Goal: Obtain resource: Download file/media

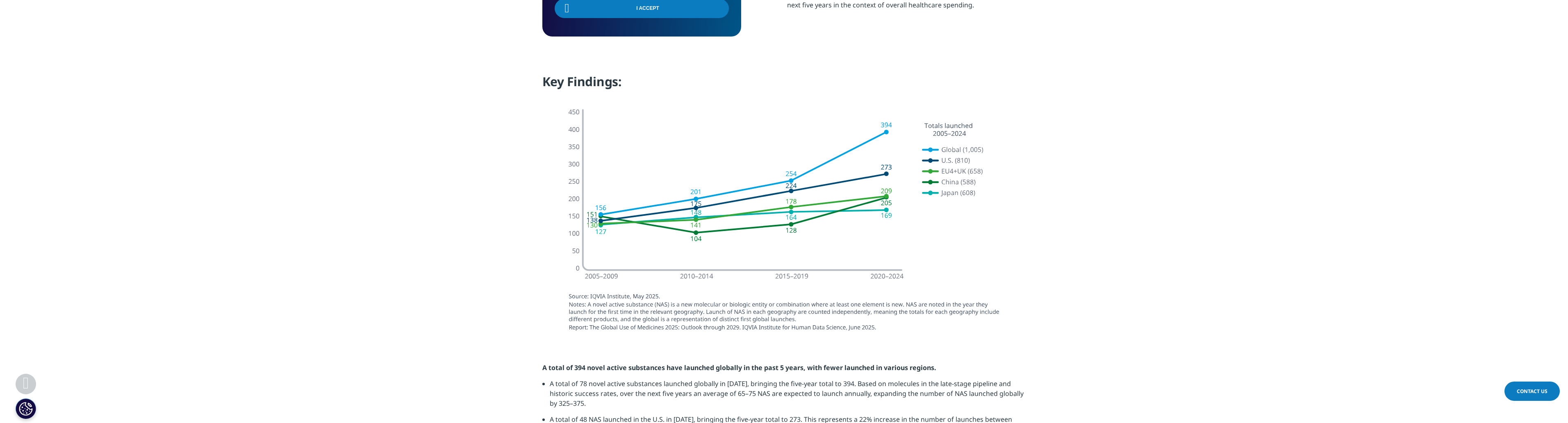
scroll to position [697, 0]
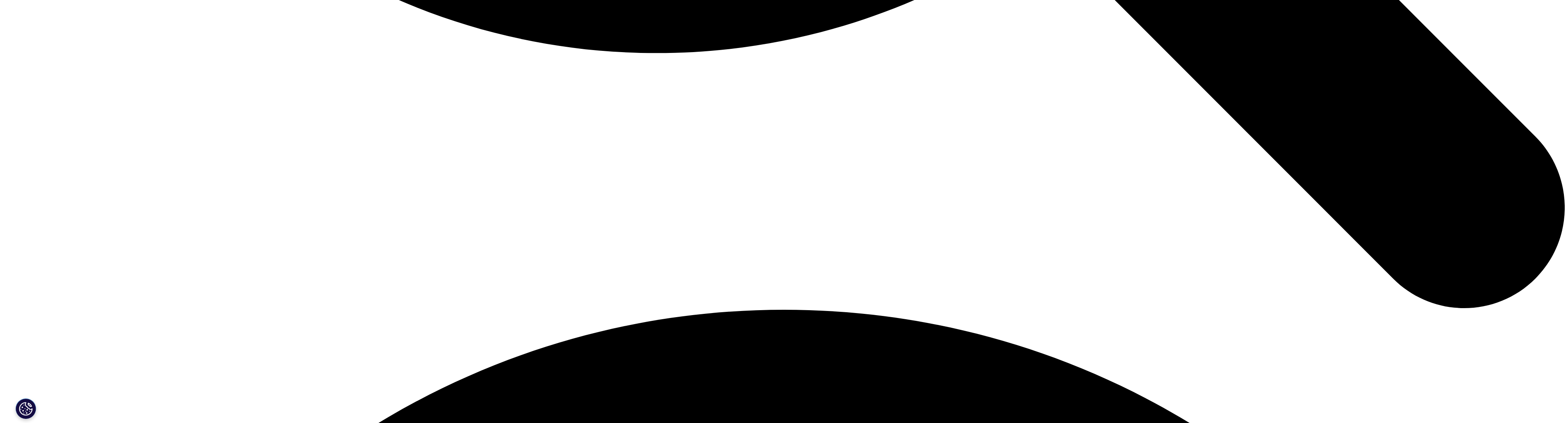
scroll to position [2870, 0]
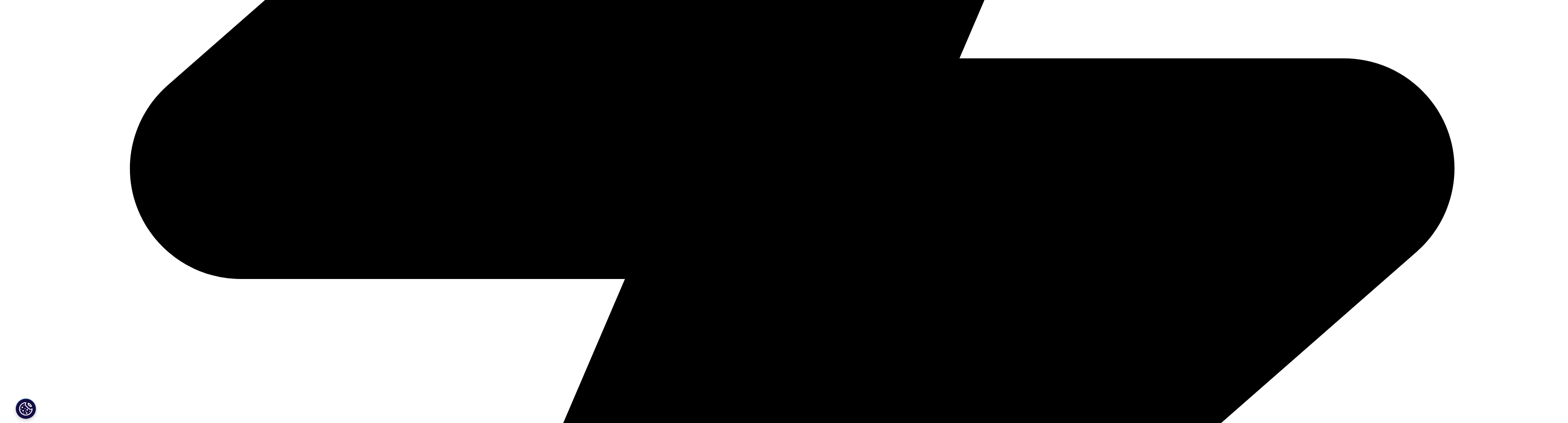
scroll to position [2624, 0]
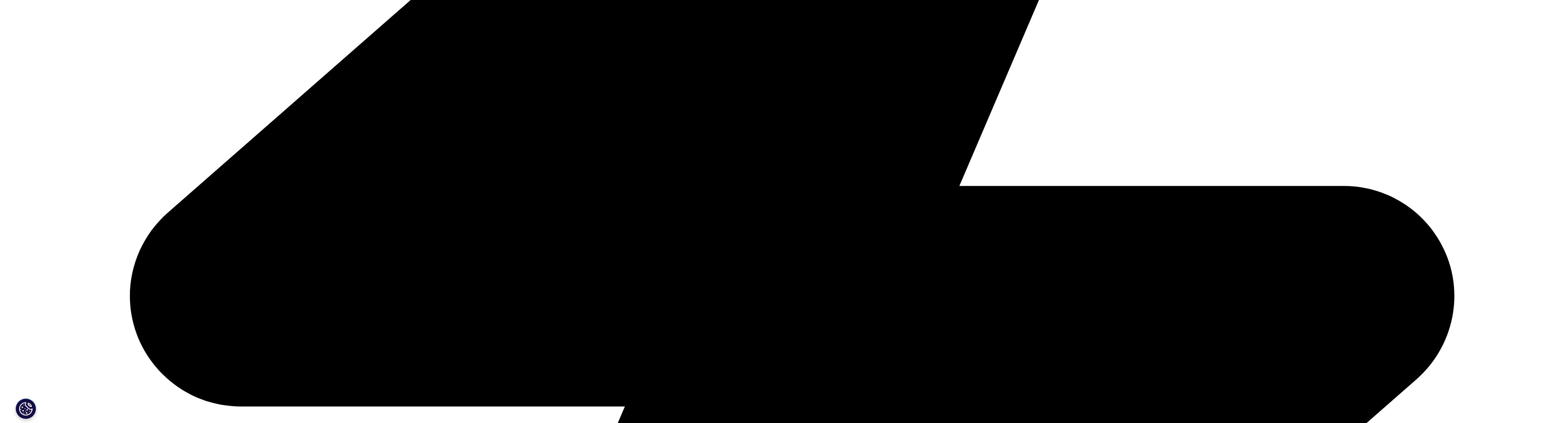
scroll to position [615, 0]
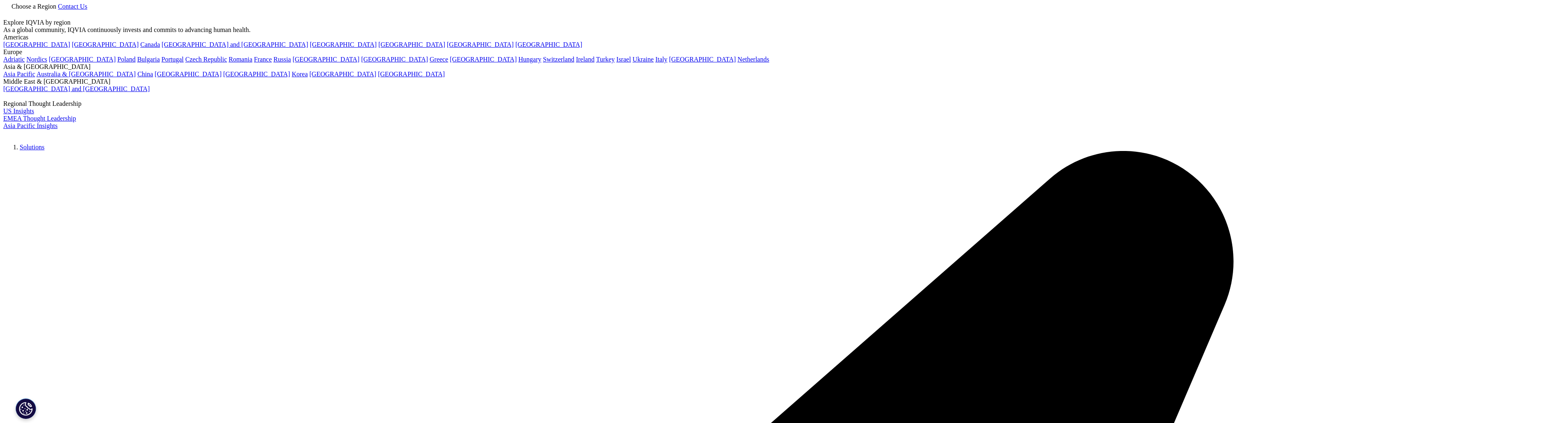
scroll to position [0, 0]
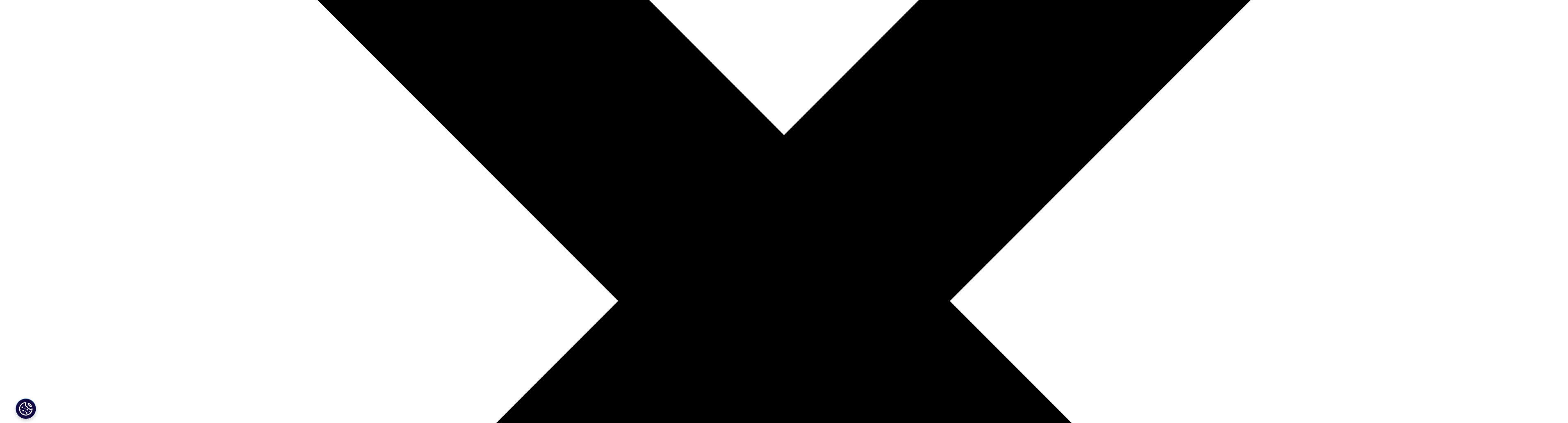
scroll to position [410, 0]
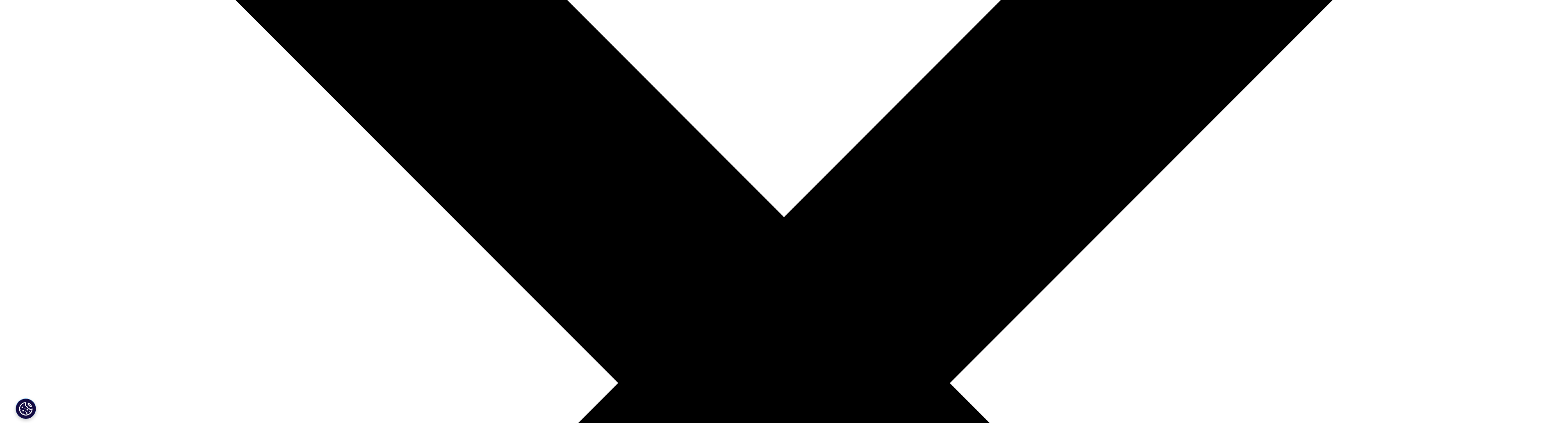
type input "Dominik"
type input "Wettstein"
type input "DIrector"
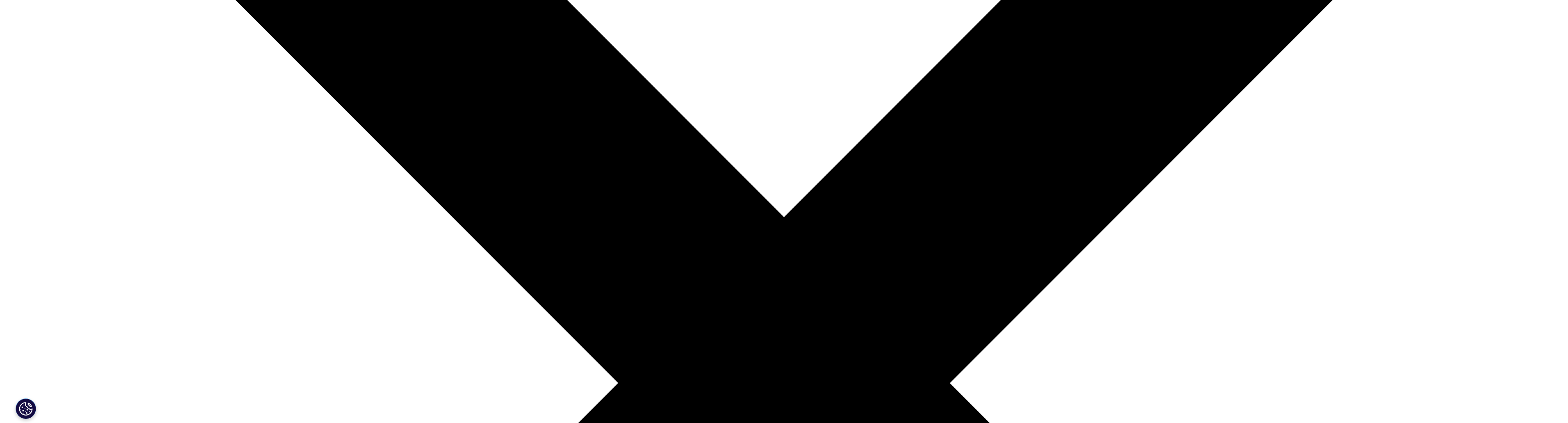
type input "dominik.wettstein@css.ch"
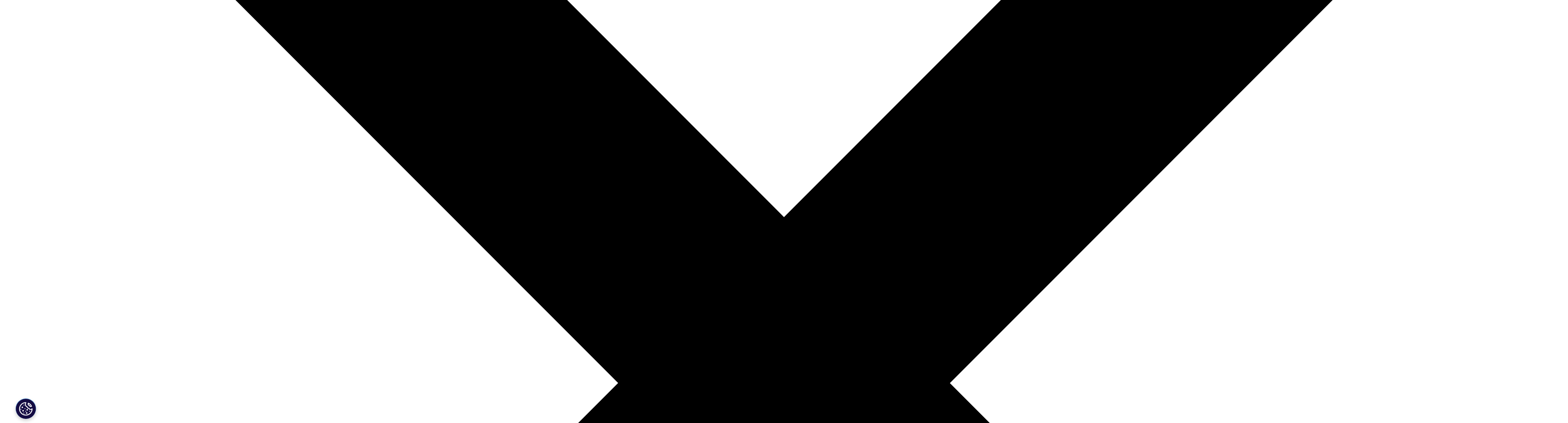
type input "CSS"
select select "Switzerland"
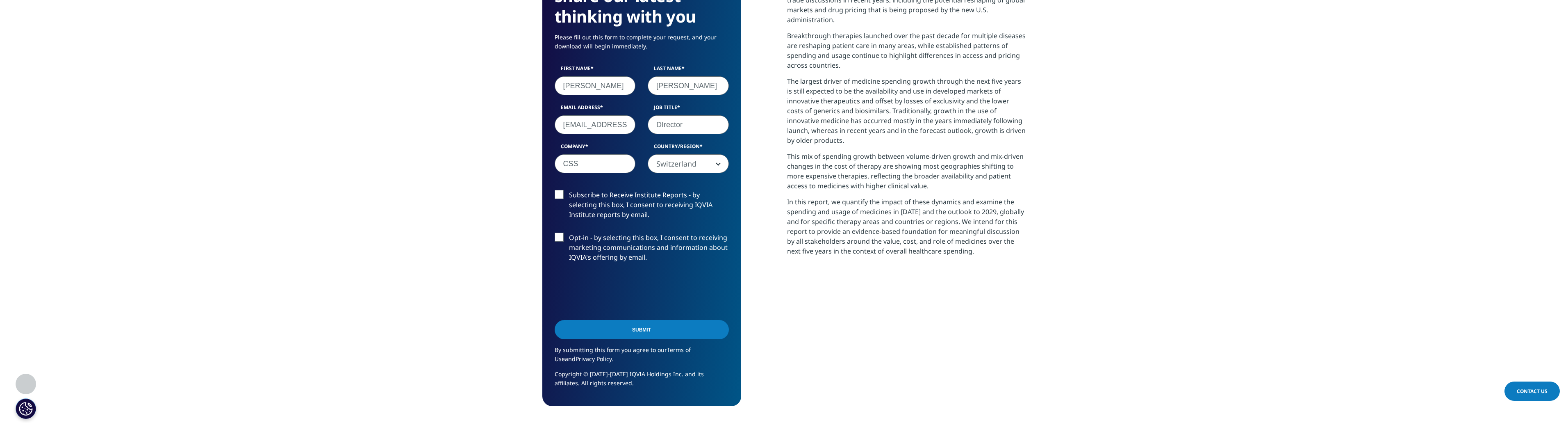
click at [556, 193] on label "Subscribe to Receive Institute Reports - by selecting this box, I consent to re…" at bounding box center [642, 207] width 174 height 34
click at [569, 190] on input "Subscribe to Receive Institute Reports - by selecting this box, I consent to re…" at bounding box center [569, 190] width 0 height 0
click at [646, 335] on input "Submit" at bounding box center [642, 329] width 174 height 20
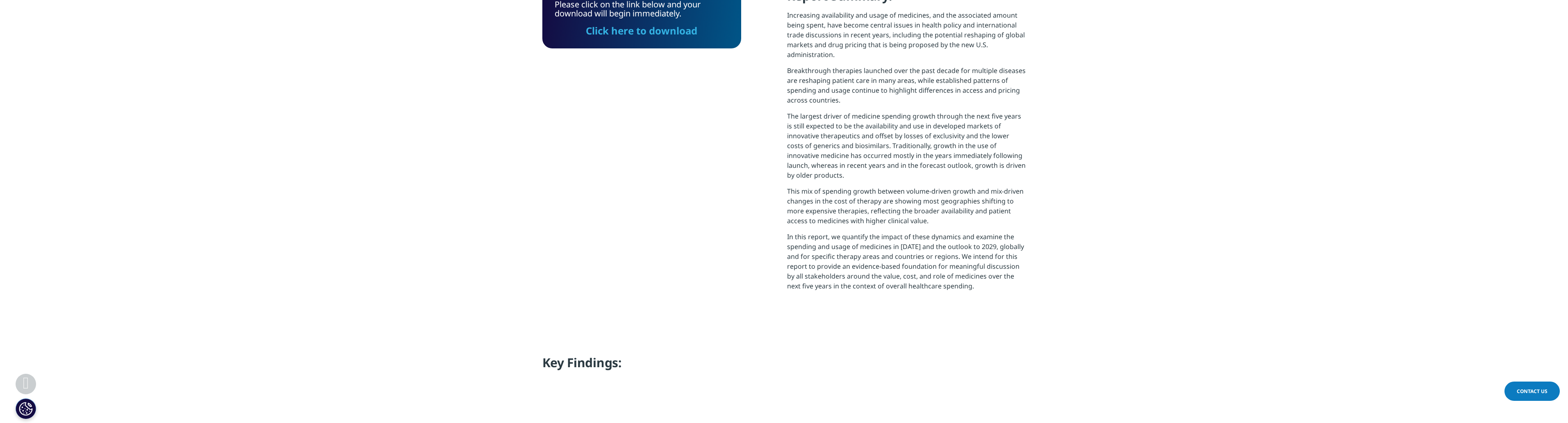
scroll to position [329, 483]
click at [640, 31] on link "Click here to download" at bounding box center [642, 30] width 112 height 13
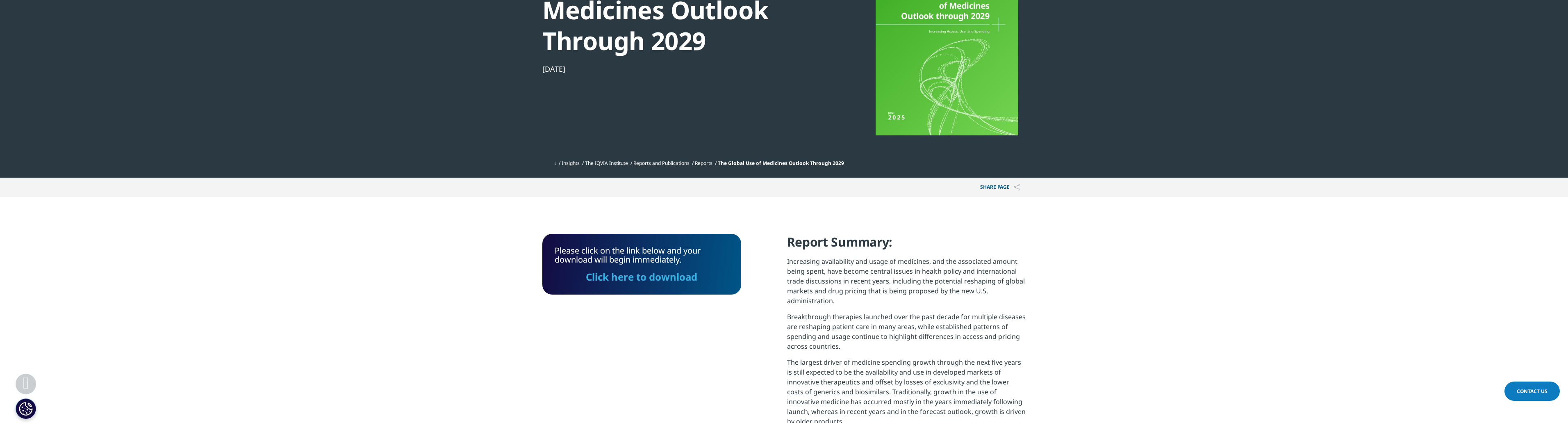
scroll to position [0, 0]
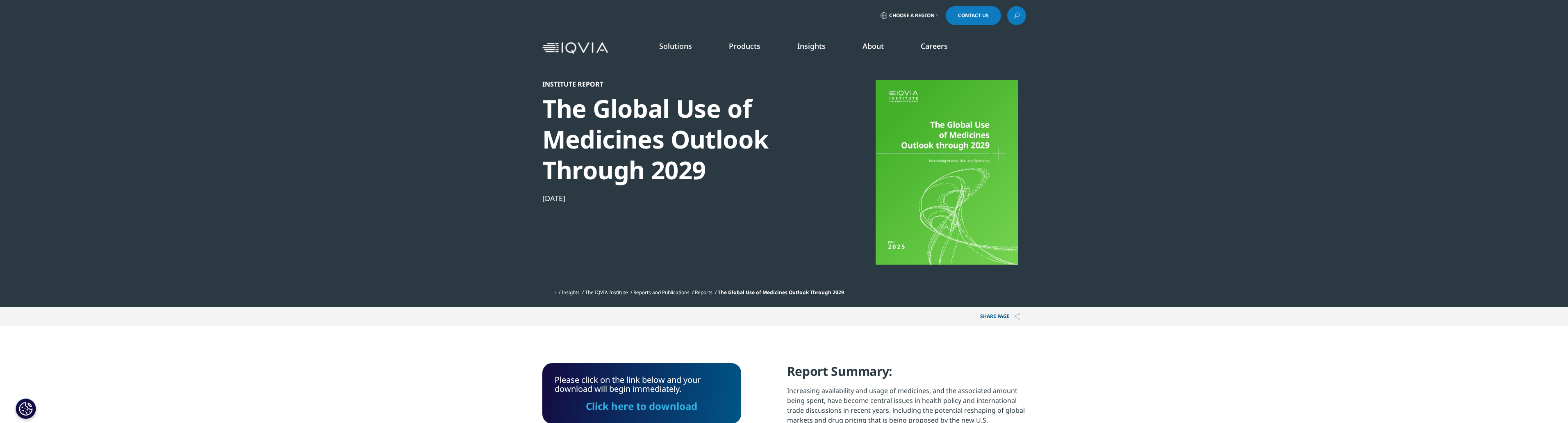
click at [391, 148] on link "SEE LATEST REPORTS" at bounding box center [535, 150] width 333 height 7
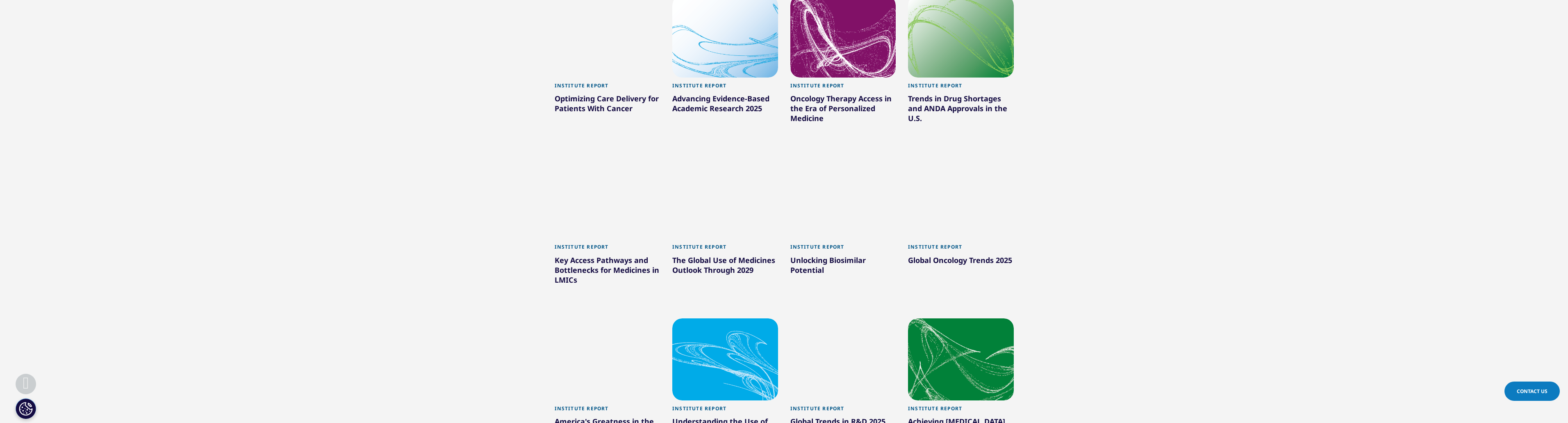
scroll to position [238, 0]
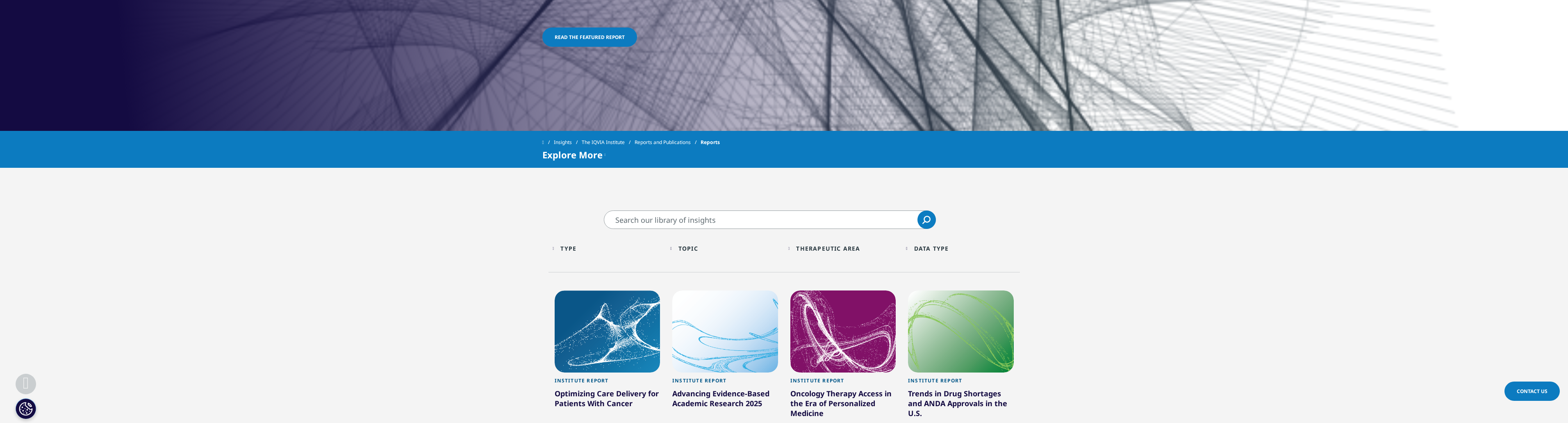
click at [700, 223] on input "Search" at bounding box center [770, 219] width 332 height 18
type input "pipeline"
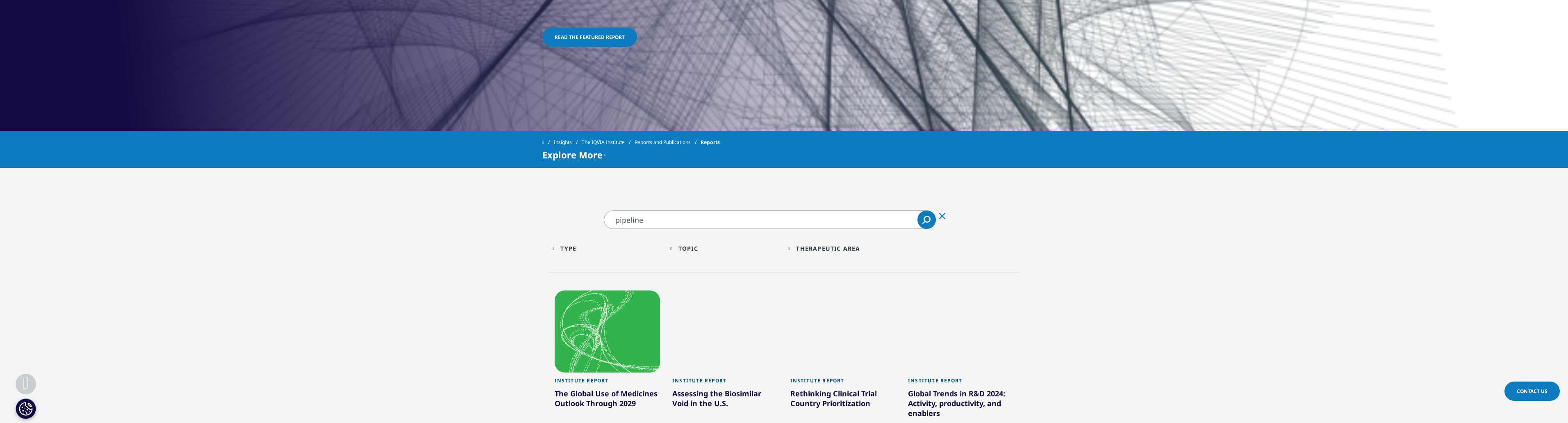
scroll to position [320, 0]
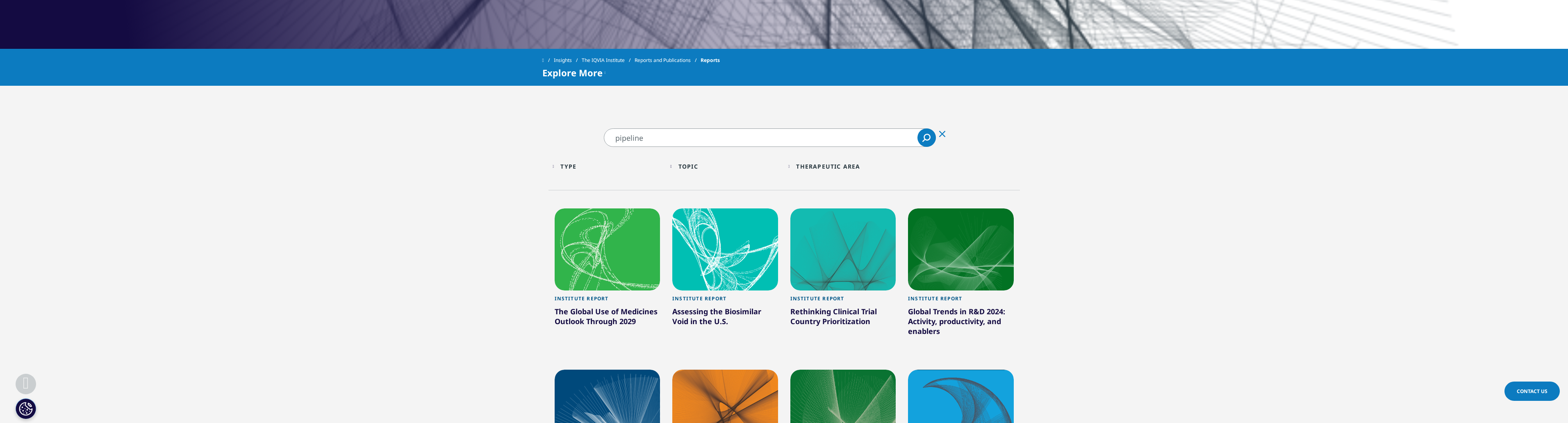
click at [945, 133] on div "Clear" at bounding box center [942, 133] width 20 height 20
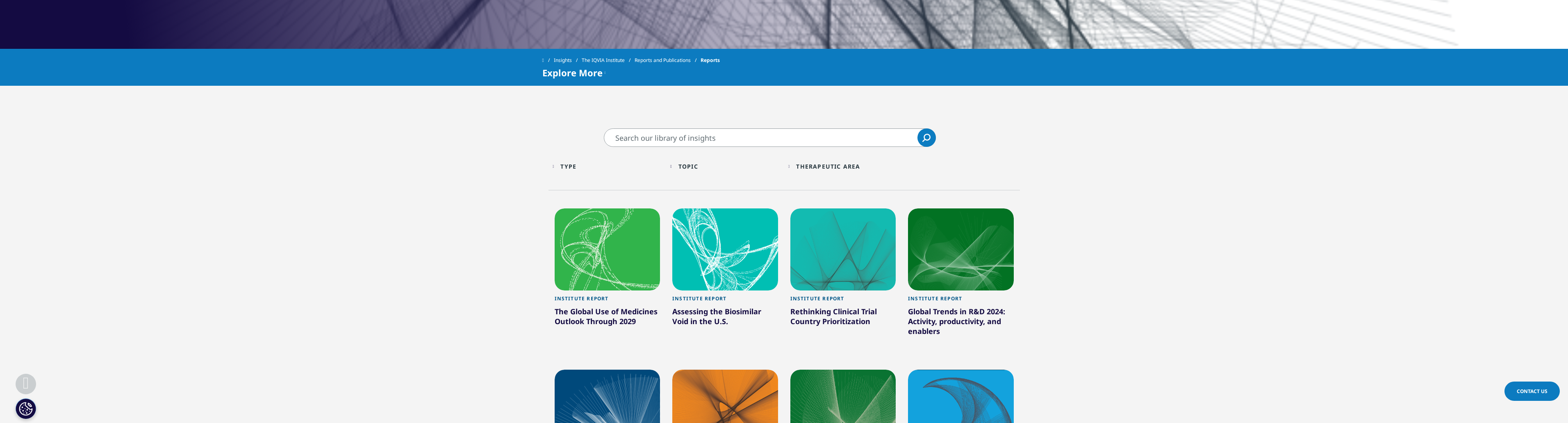
click at [921, 138] on link "Search Loading" at bounding box center [926, 137] width 18 height 18
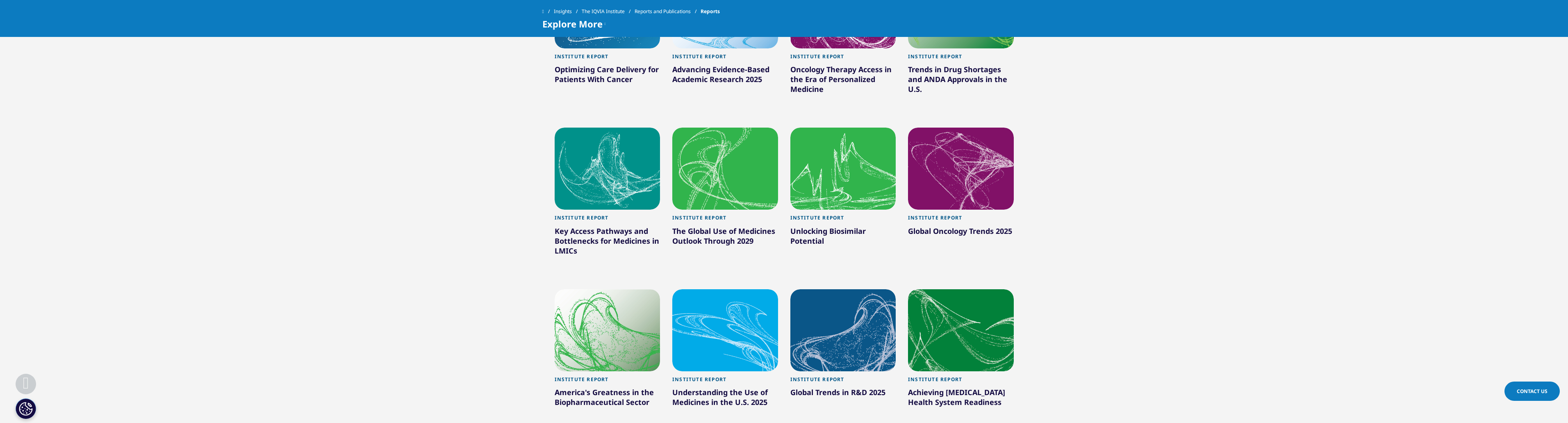
scroll to position [566, 0]
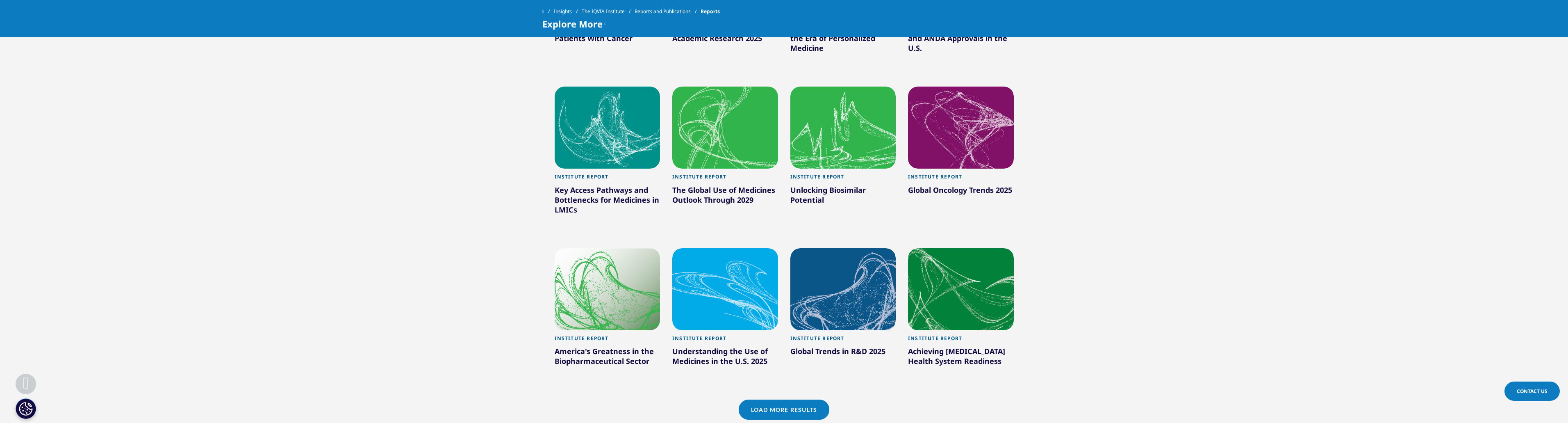
click at [863, 350] on div "Global Trends in R&D 2025" at bounding box center [843, 352] width 106 height 13
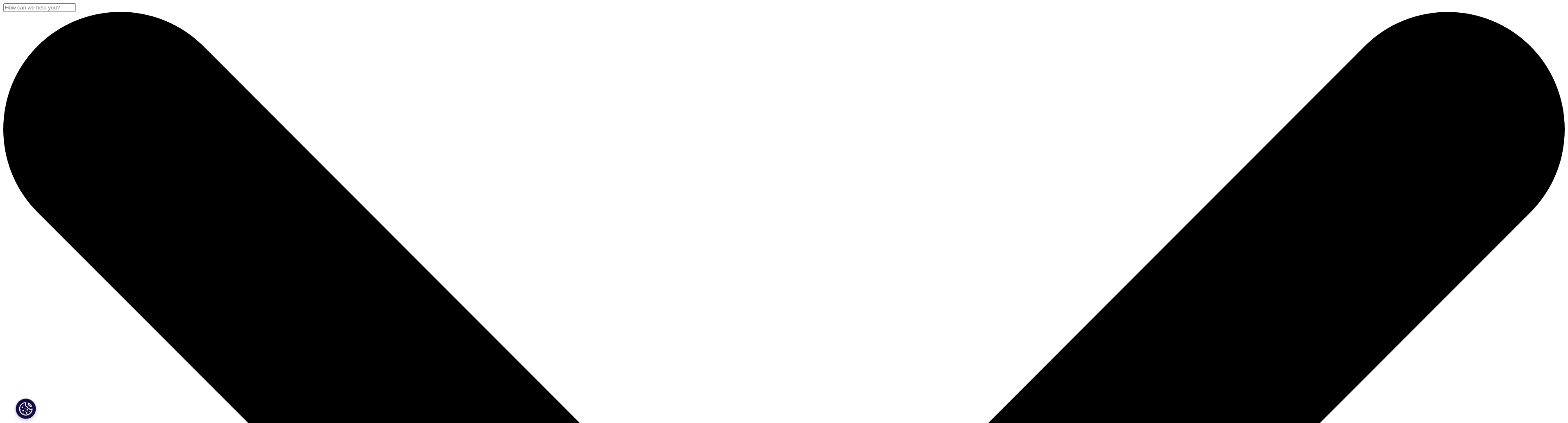
scroll to position [123, 0]
